Goal: Information Seeking & Learning: Check status

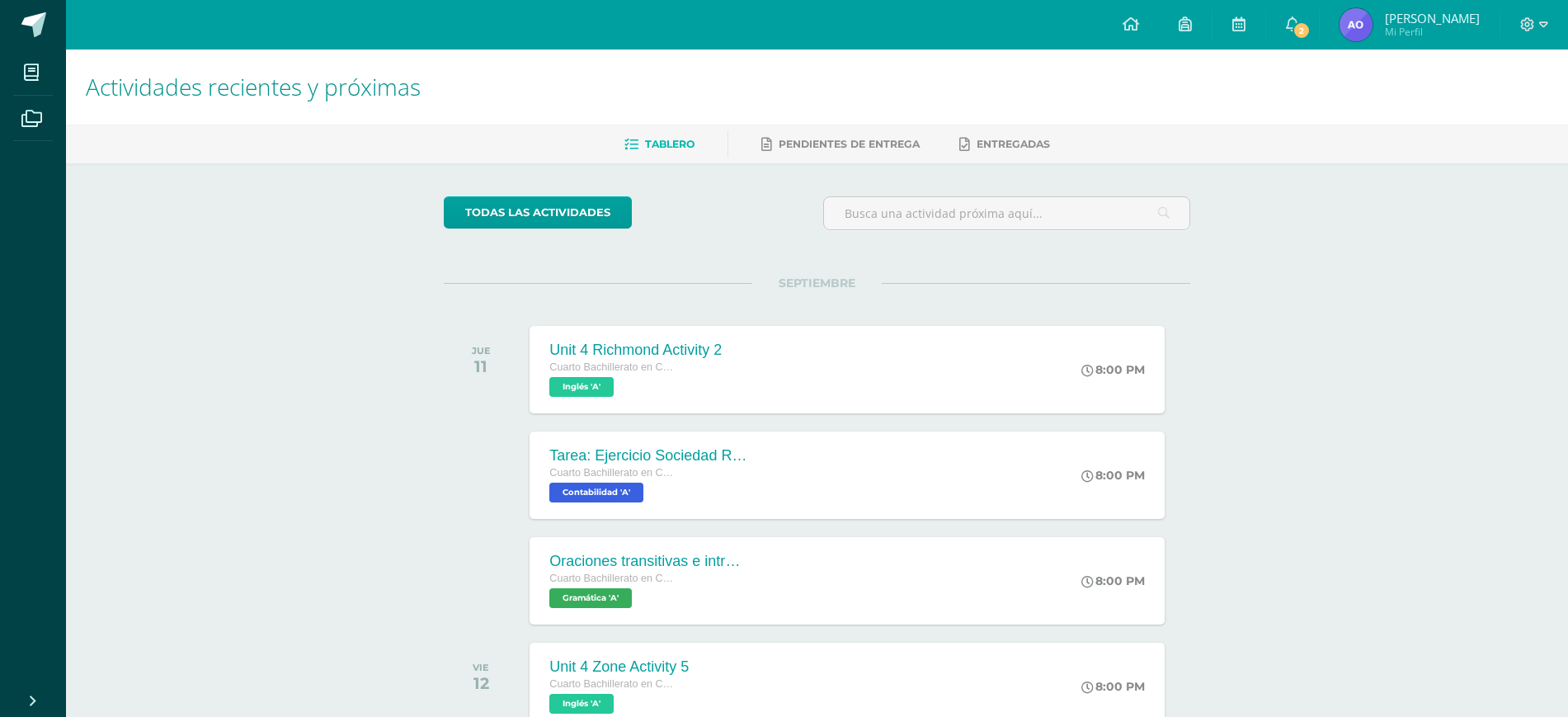
click at [1278, 8] on link "2" at bounding box center [1293, 25] width 53 height 49
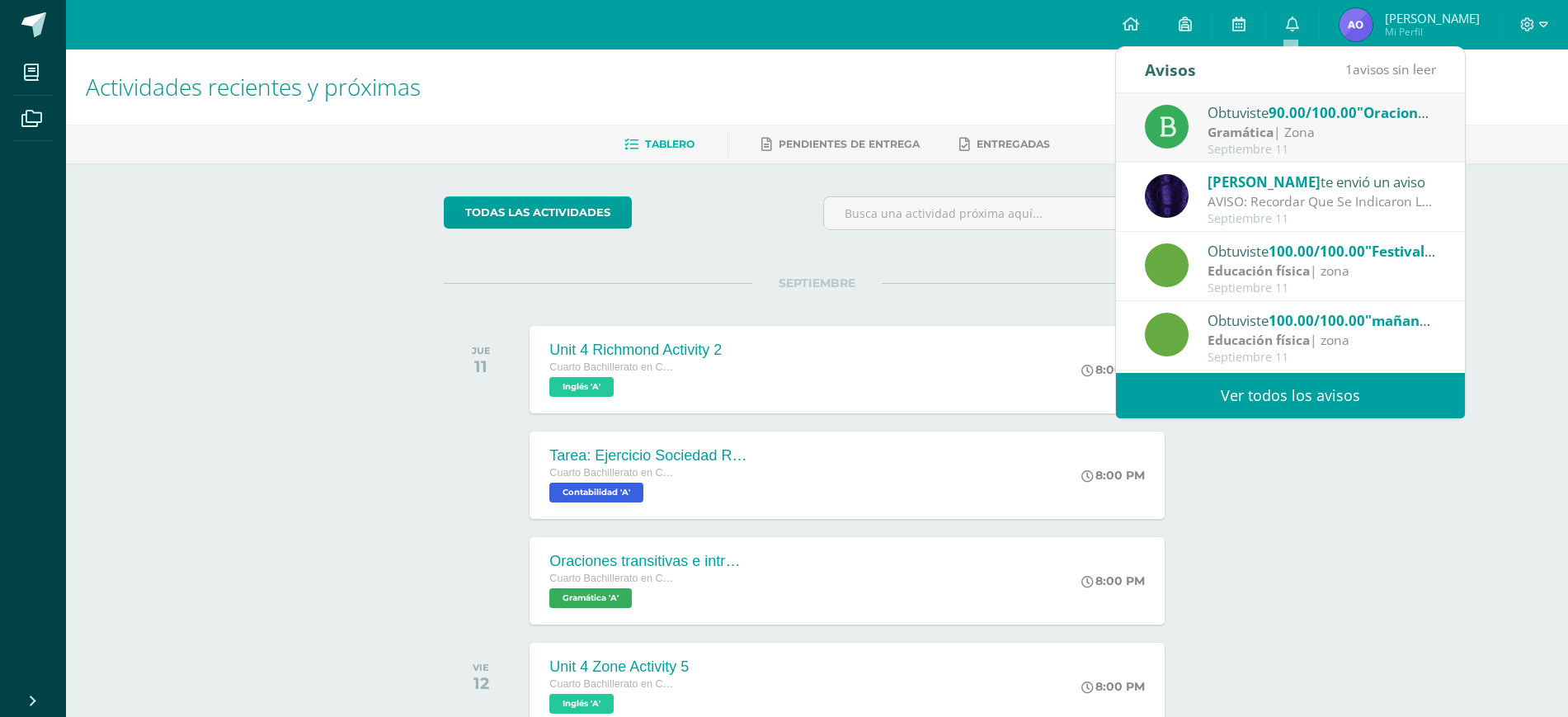
click at [1409, 407] on link "Ver todos los avisos" at bounding box center [1291, 395] width 349 height 45
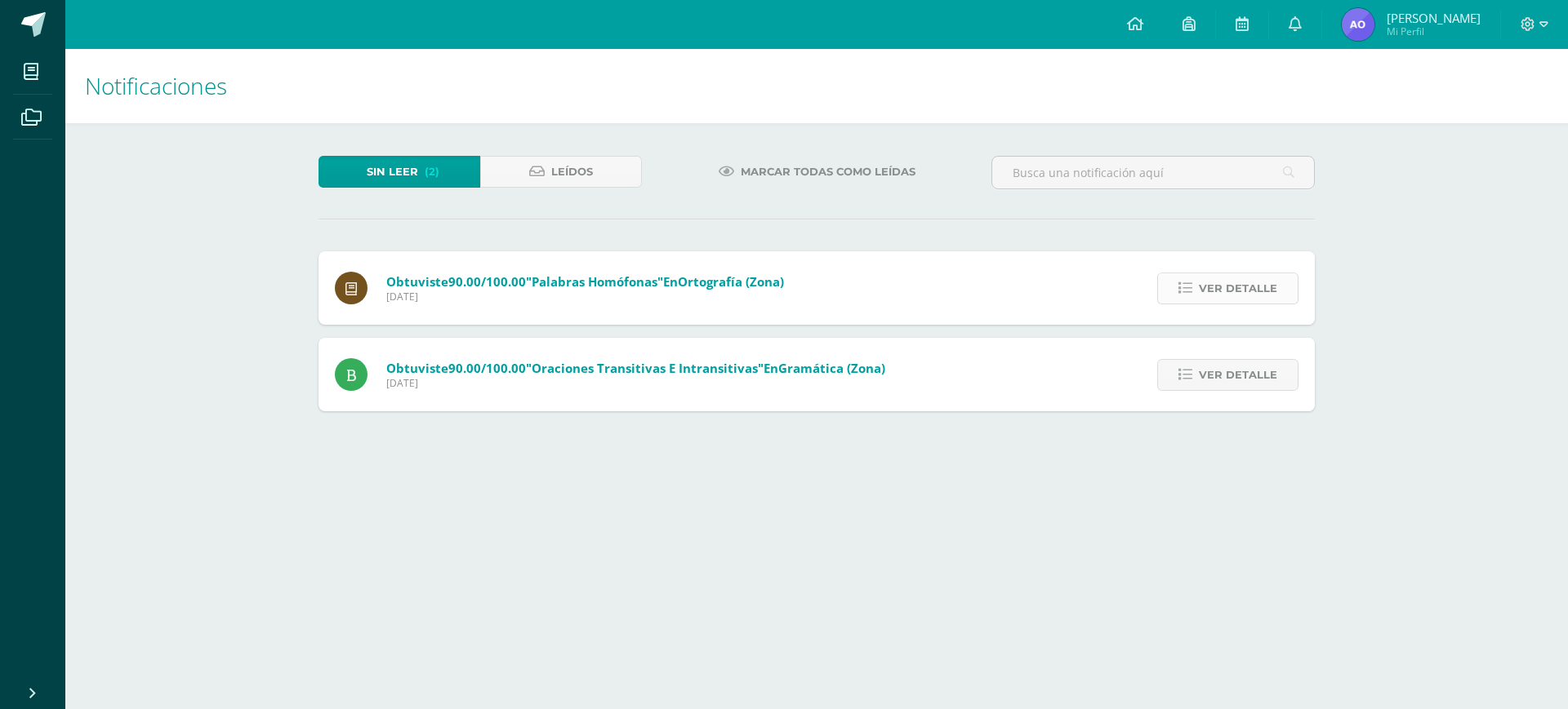
click at [1257, 296] on span "Ver detalle" at bounding box center [1237, 288] width 78 height 31
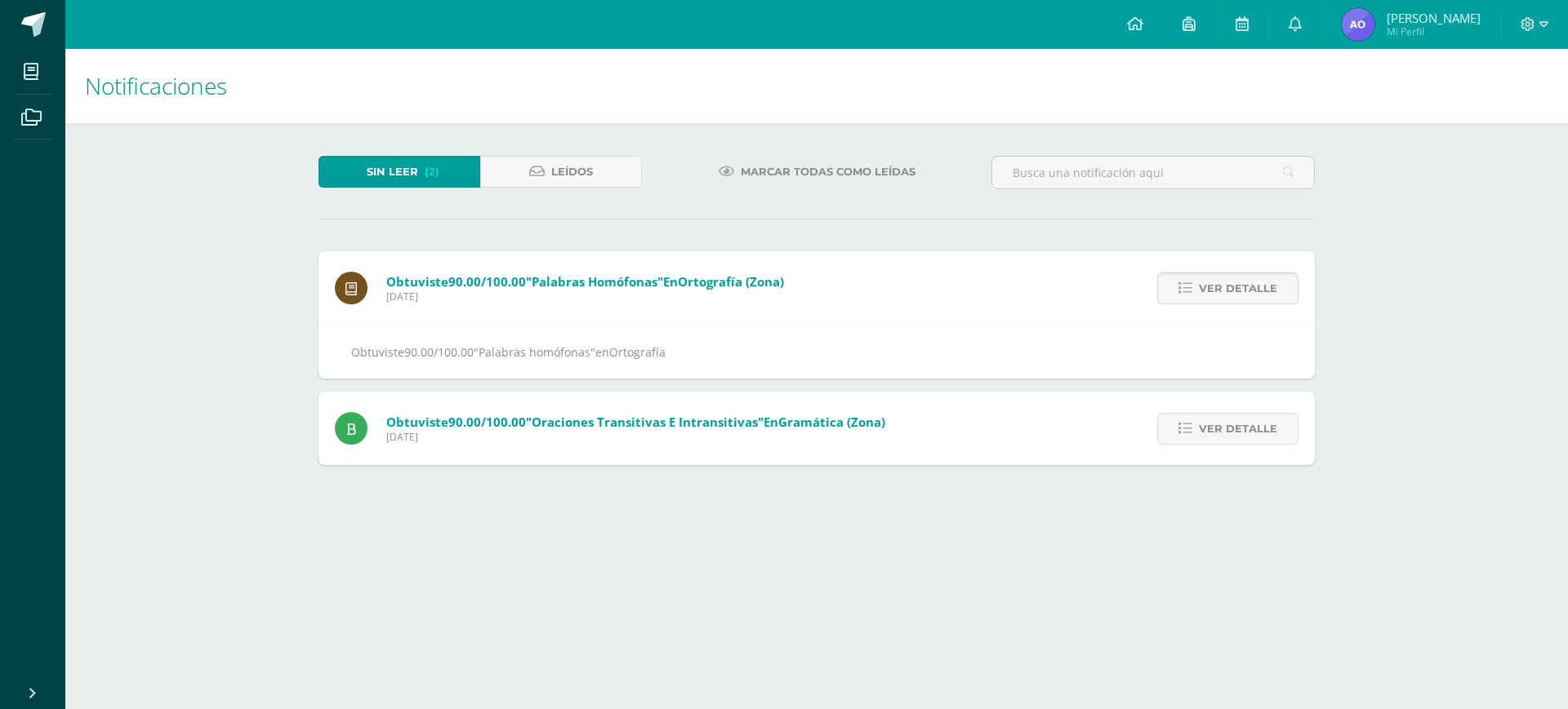
click at [1257, 296] on span "Ver detalle" at bounding box center [1237, 288] width 78 height 31
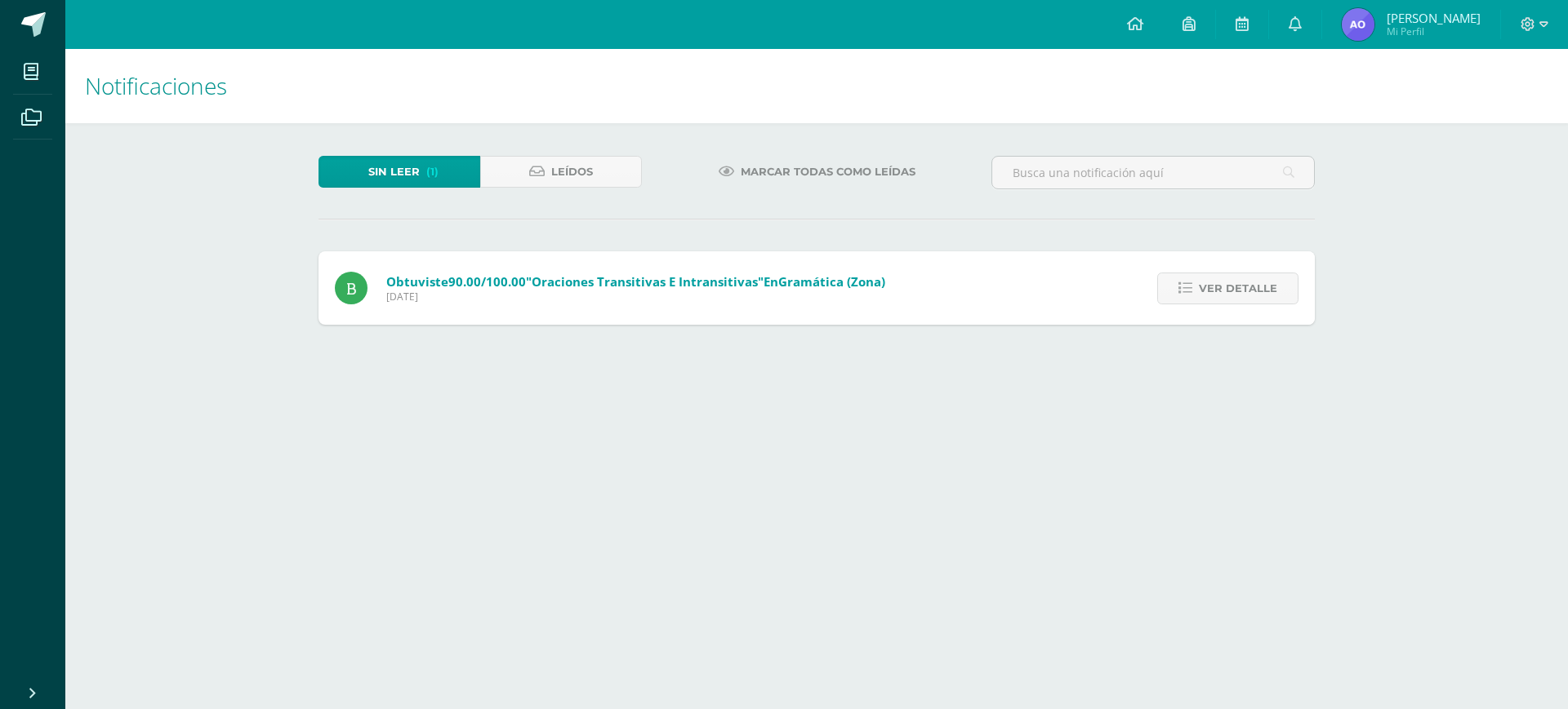
click at [1257, 296] on span "Ver detalle" at bounding box center [1237, 288] width 78 height 31
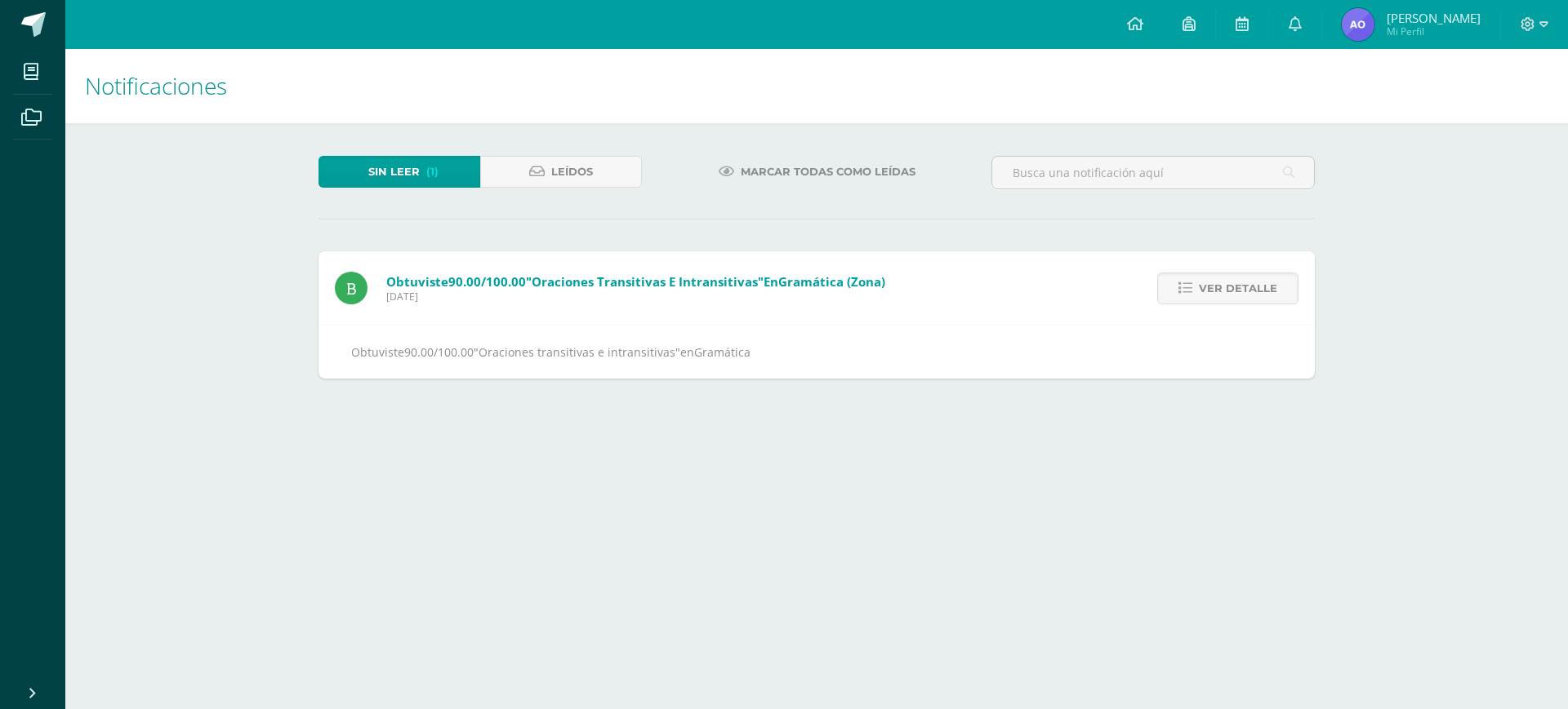
click at [1257, 296] on span "Ver detalle" at bounding box center [1237, 288] width 78 height 31
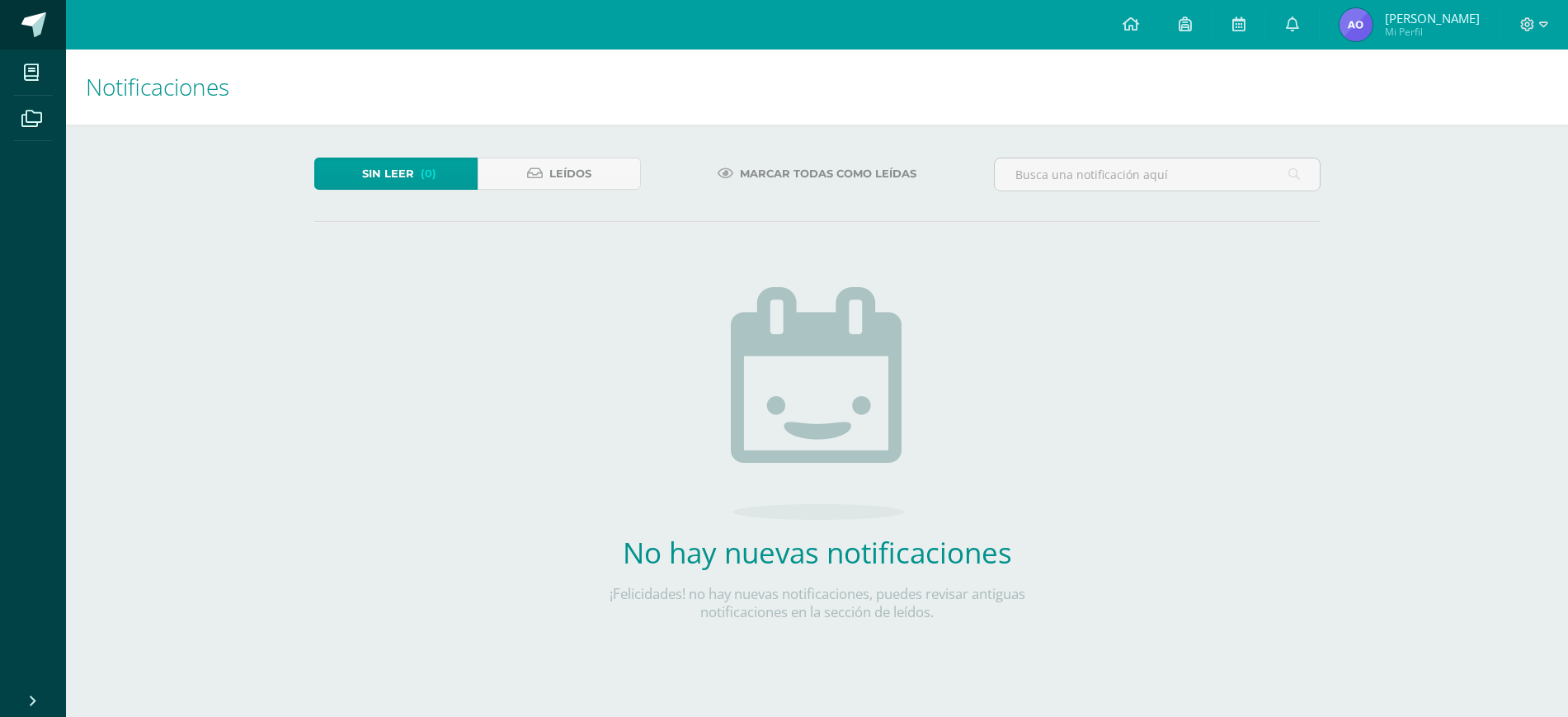
click at [45, 45] on link at bounding box center [33, 25] width 66 height 49
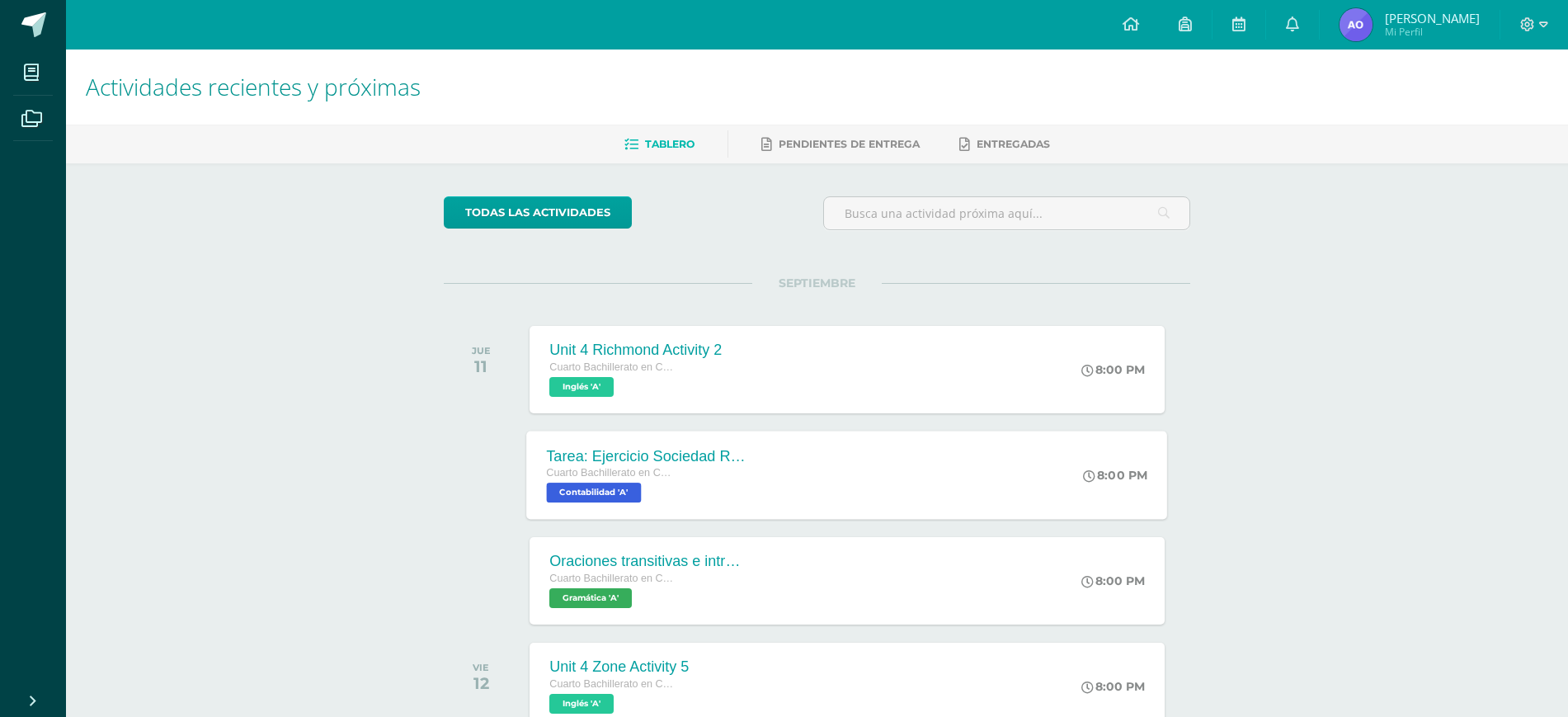
scroll to position [49, 0]
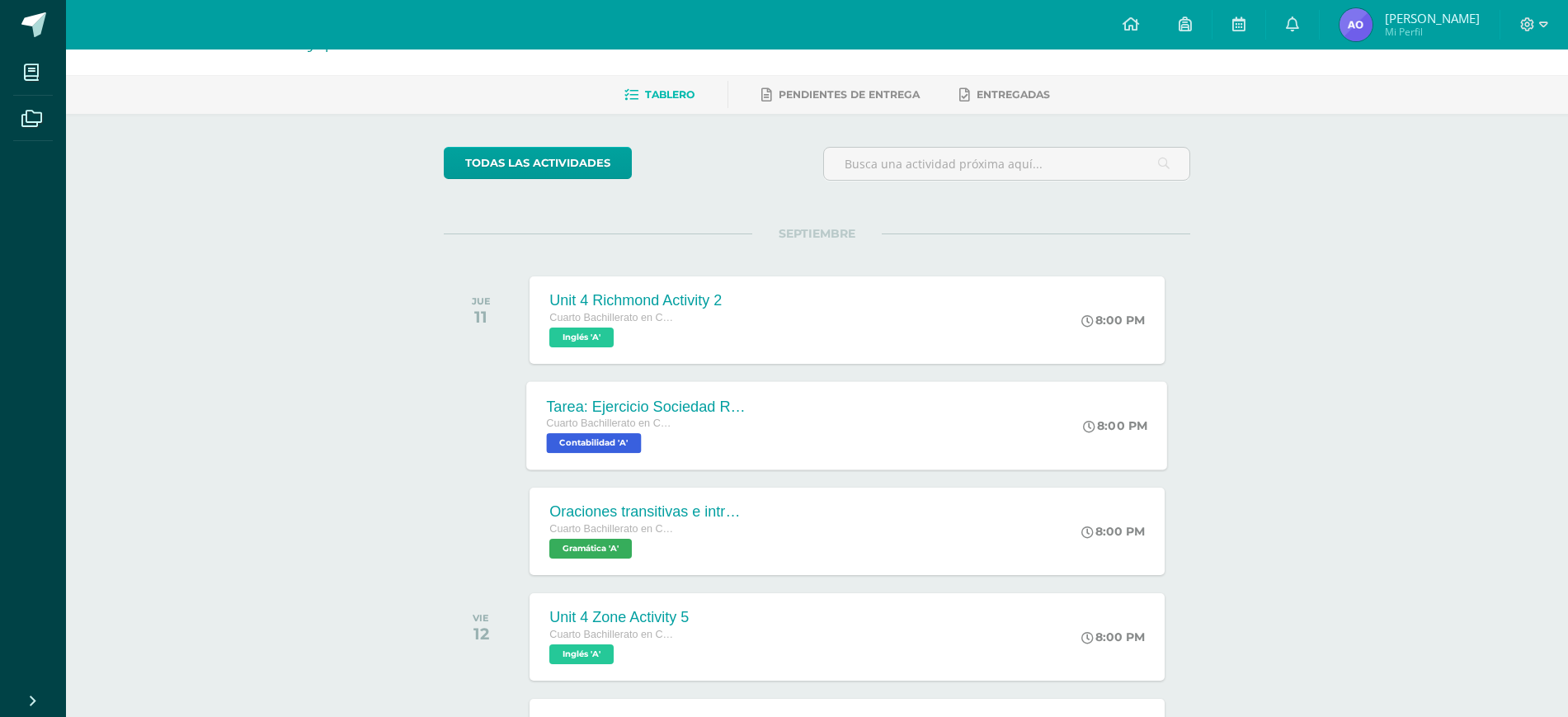
click at [725, 453] on div "Cuarto Bachillerato en CCLL en Computacion Contabilidad 'A'" at bounding box center [647, 434] width 200 height 38
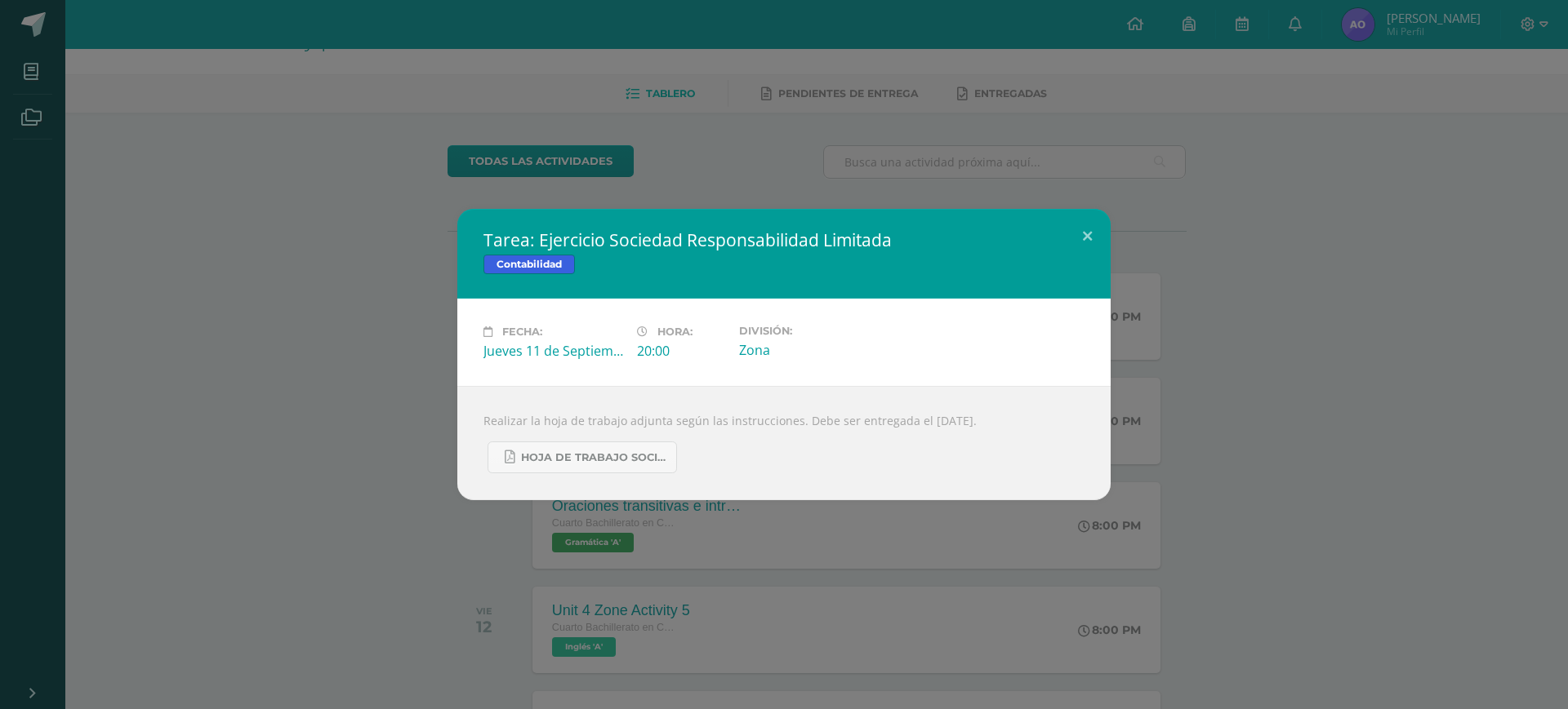
click at [125, 352] on div "Tarea: Ejercicio Sociedad Responsabilidad Limitada Contabilidad Fecha: [DATE] H…" at bounding box center [783, 354] width 1555 height 291
